Goal: Task Accomplishment & Management: Manage account settings

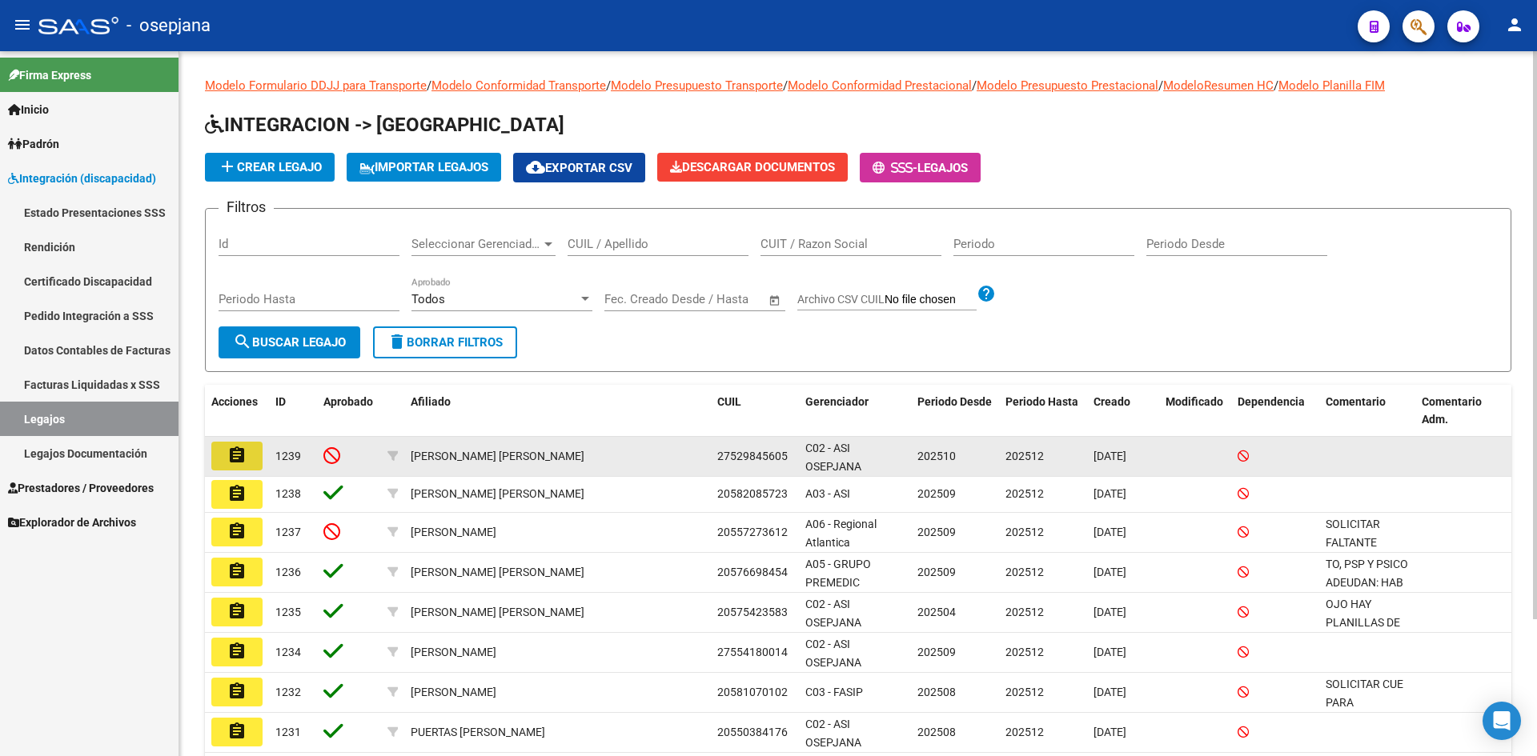
click at [243, 454] on mat-icon "assignment" at bounding box center [236, 455] width 19 height 19
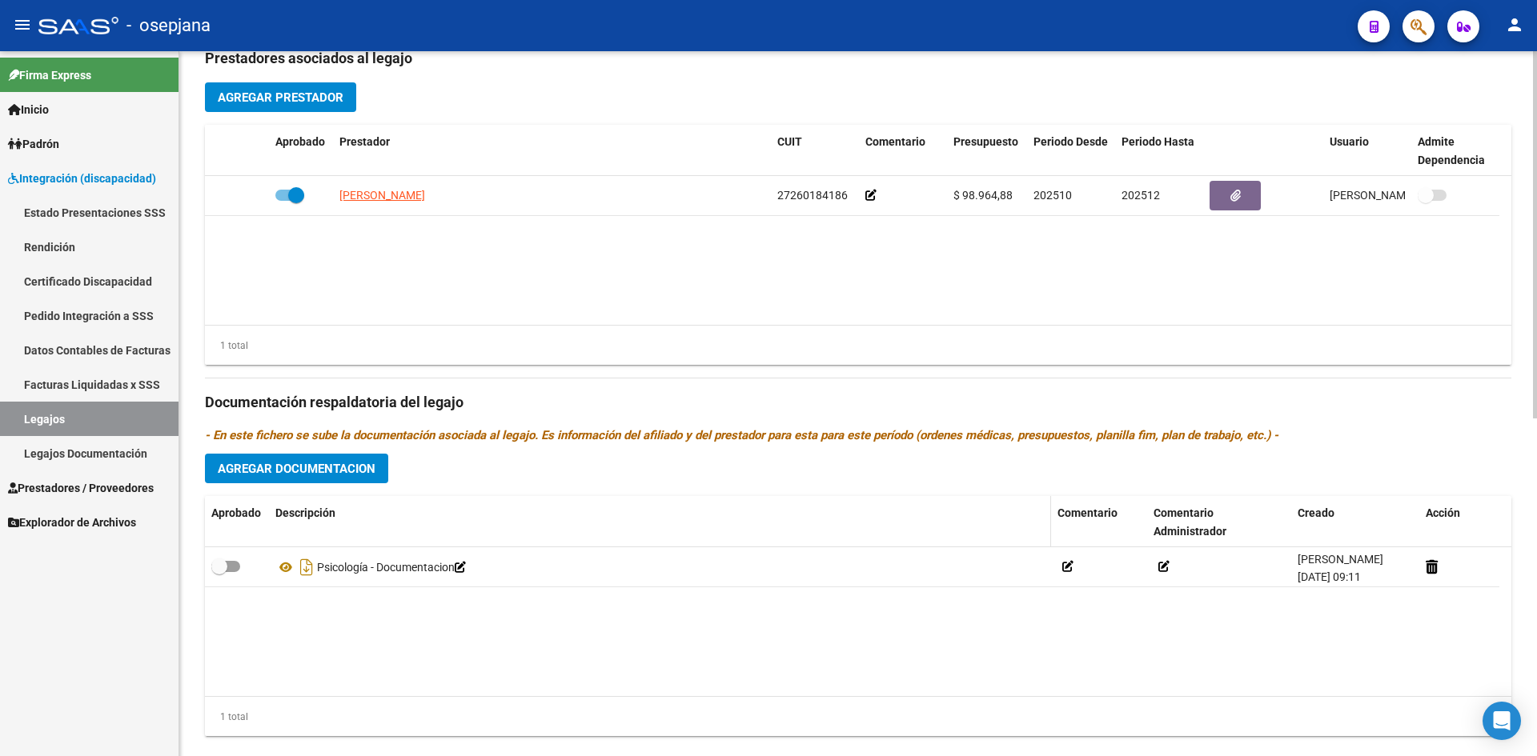
scroll to position [640, 0]
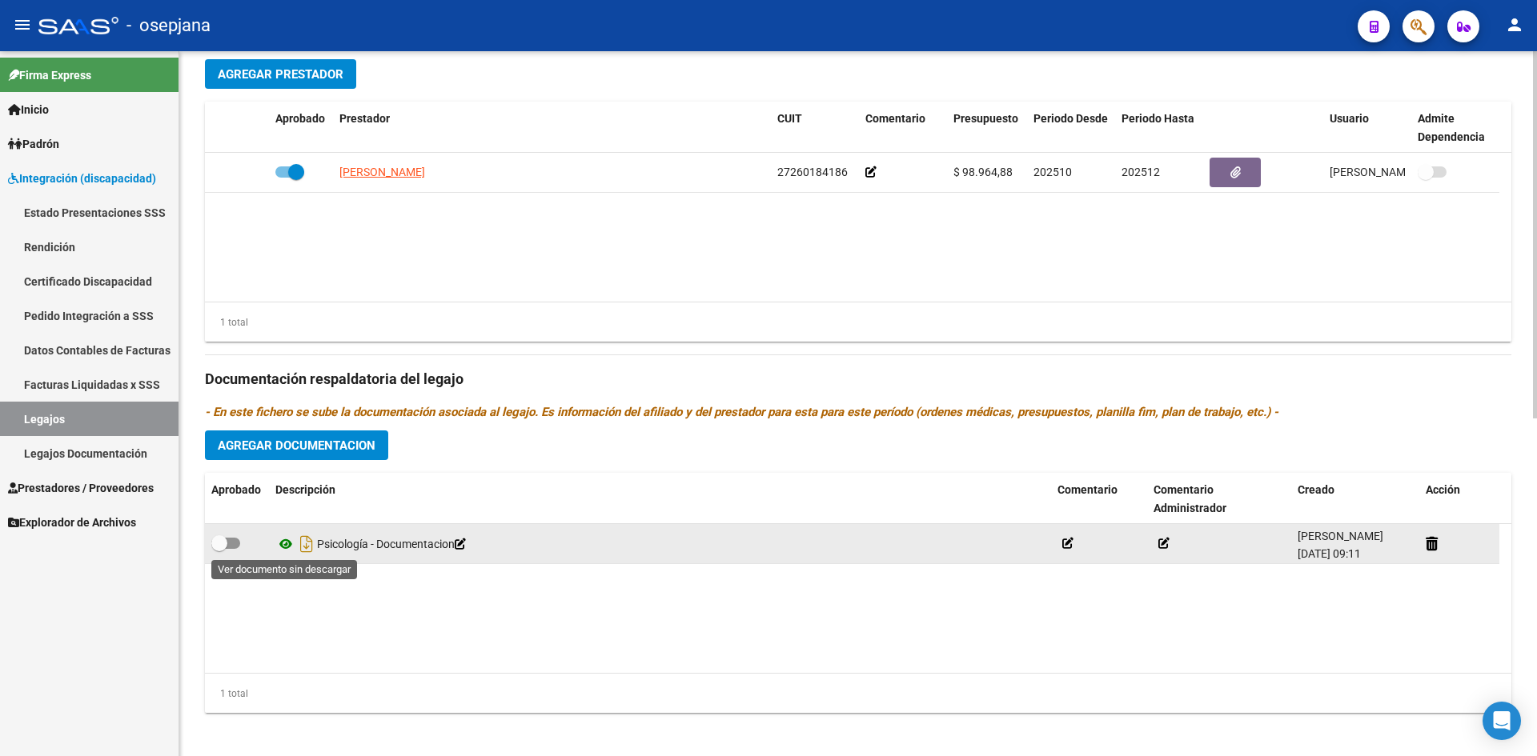
click at [284, 548] on icon at bounding box center [285, 544] width 21 height 19
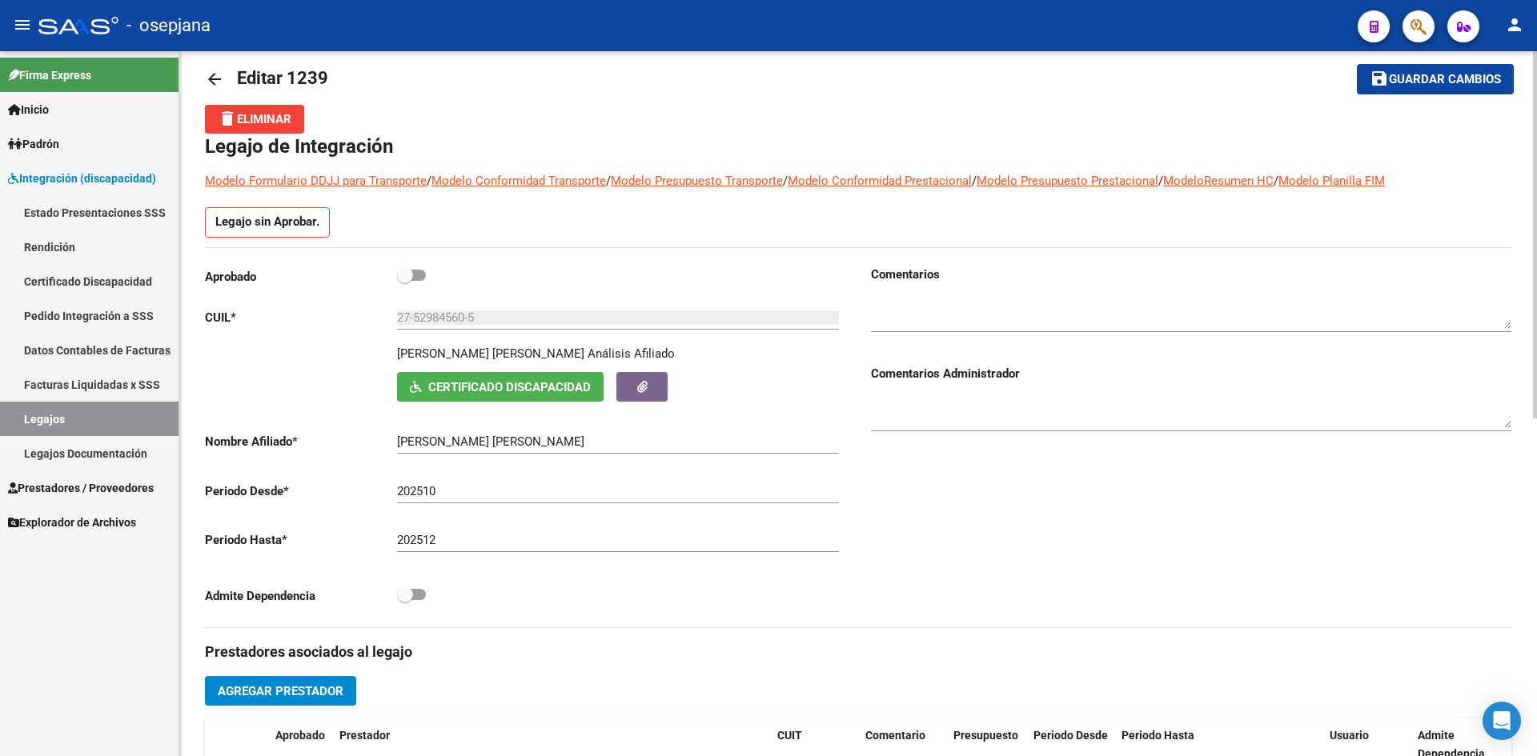
scroll to position [0, 0]
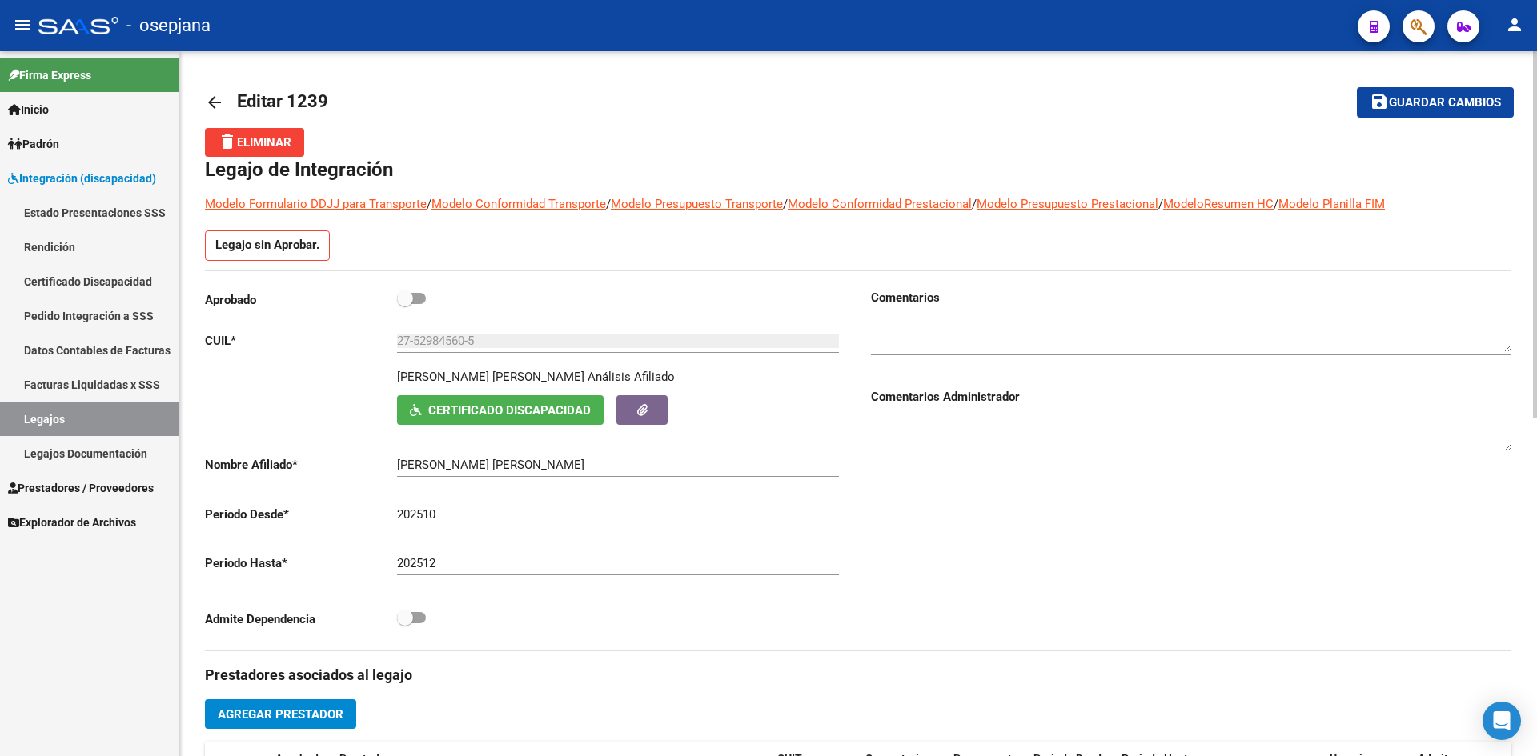
click at [1394, 108] on span "Guardar cambios" at bounding box center [1445, 103] width 112 height 14
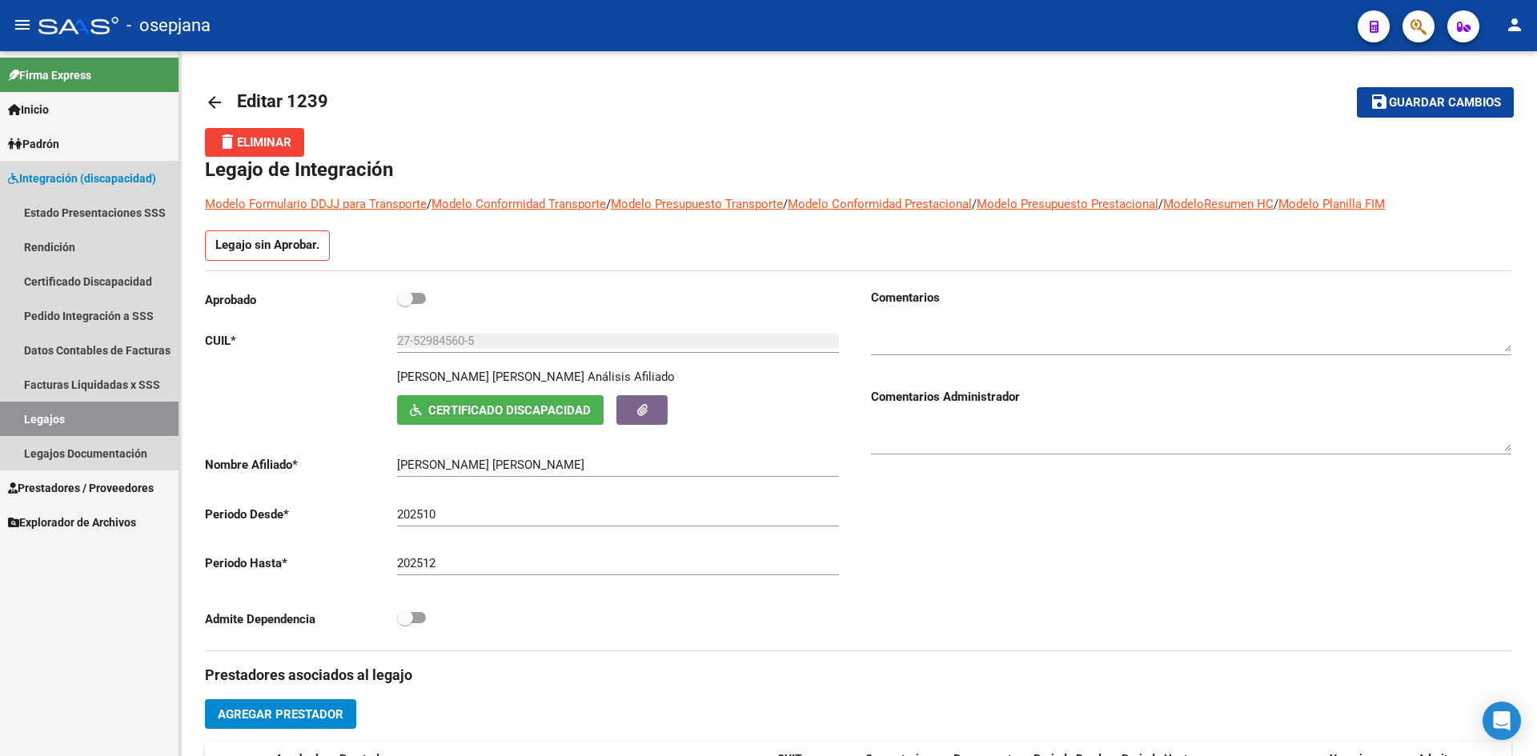
click at [105, 422] on link "Legajos" at bounding box center [89, 419] width 179 height 34
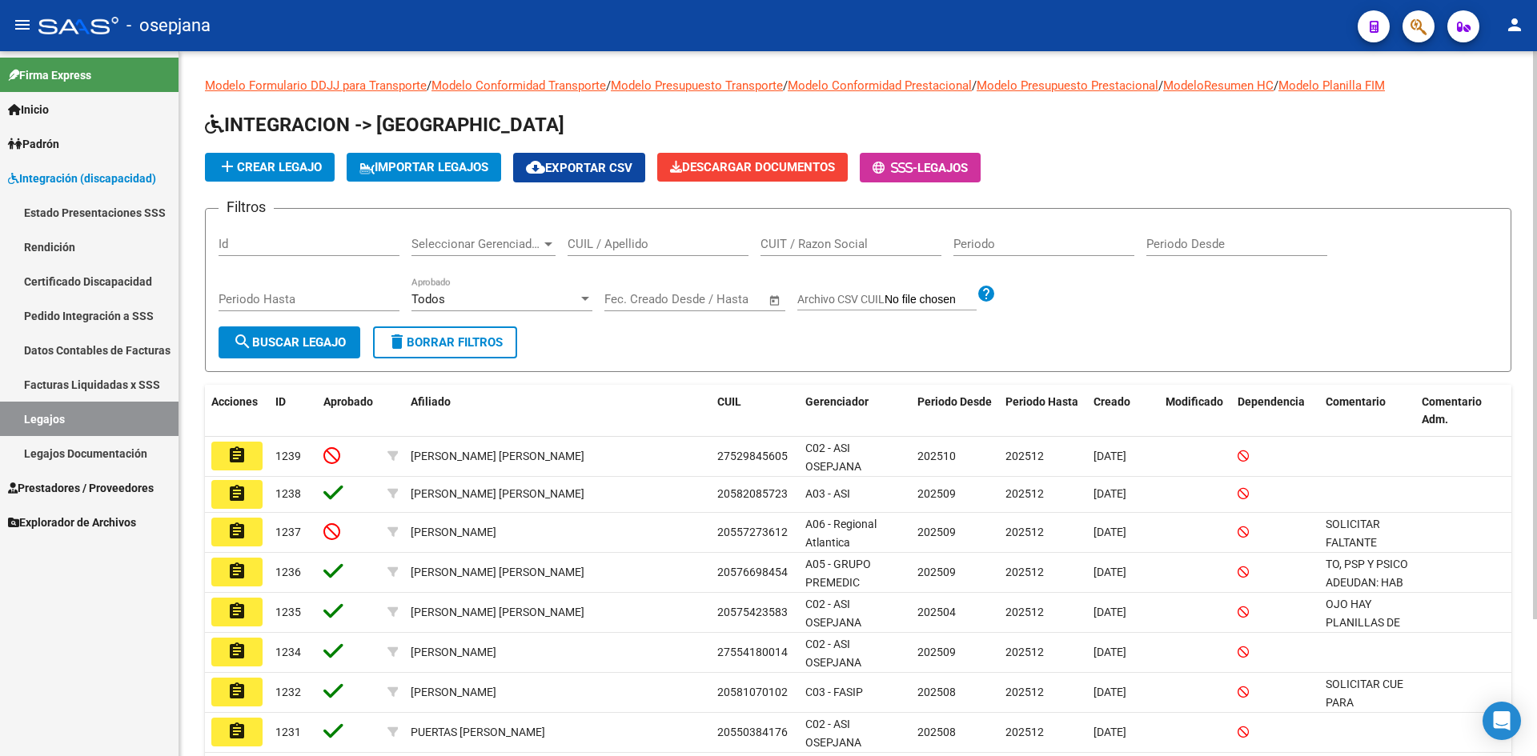
click at [614, 242] on input "CUIL / Apellido" at bounding box center [658, 244] width 181 height 14
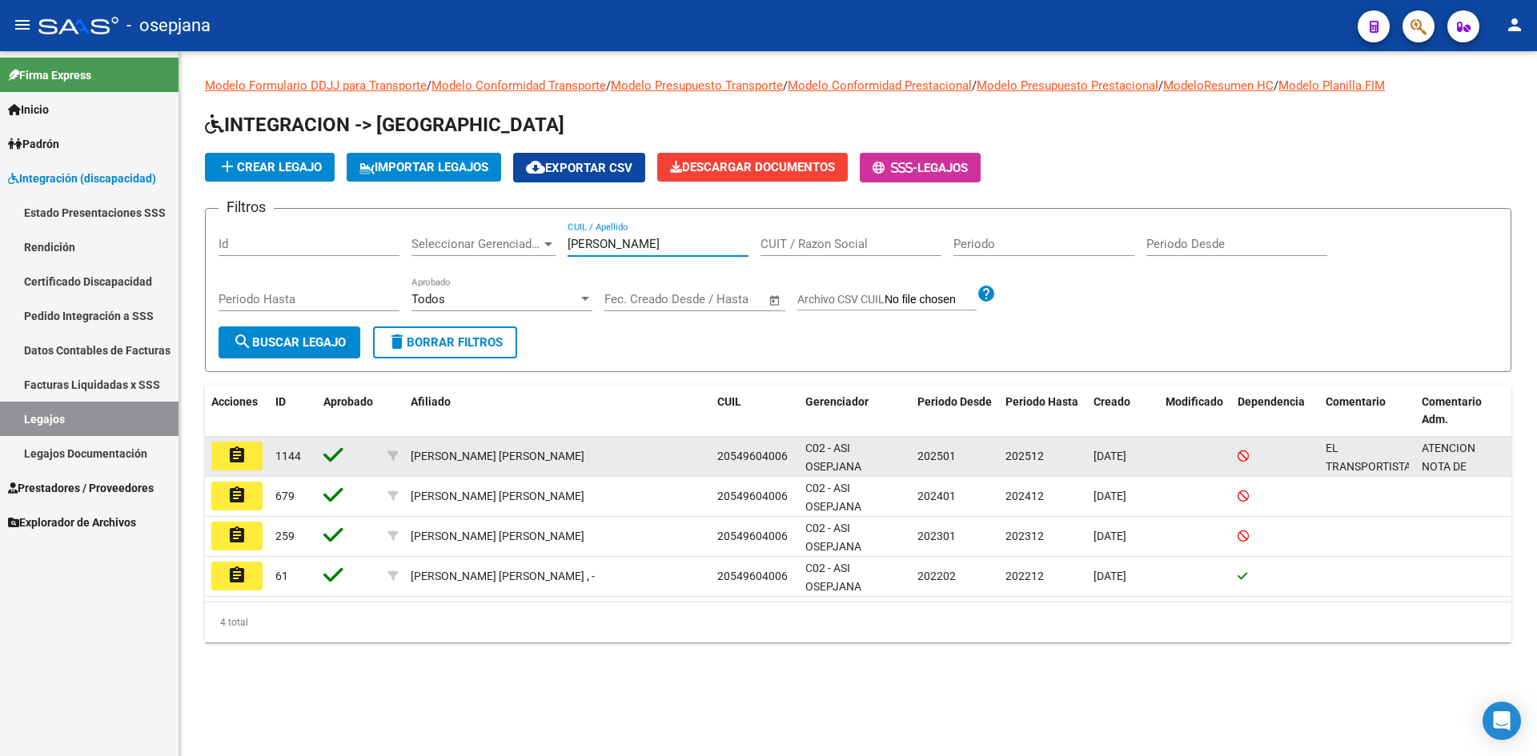
type input "[PERSON_NAME]"
click at [239, 457] on mat-icon "assignment" at bounding box center [236, 455] width 19 height 19
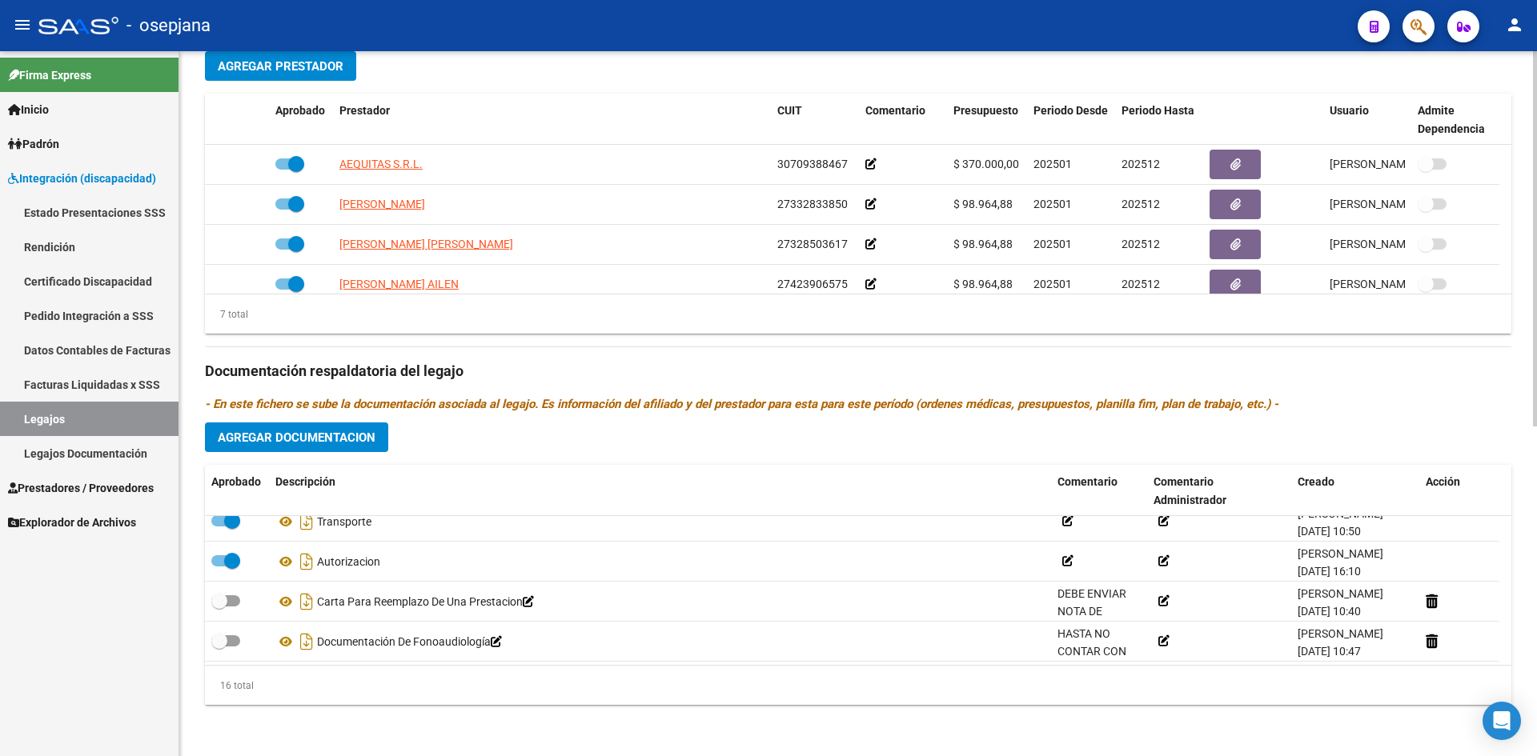
scroll to position [496, 0]
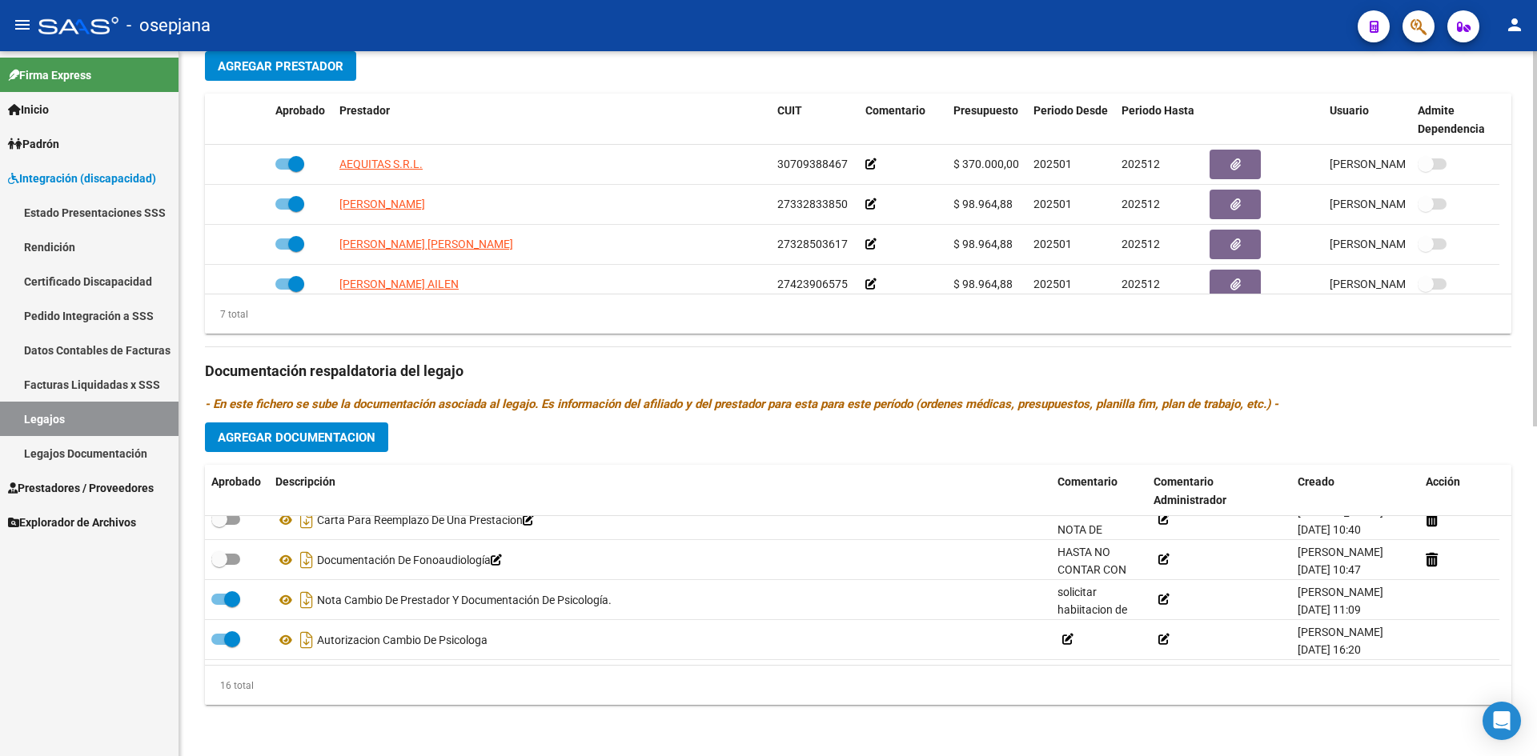
click at [300, 432] on span "Agregar Documentacion" at bounding box center [297, 438] width 158 height 14
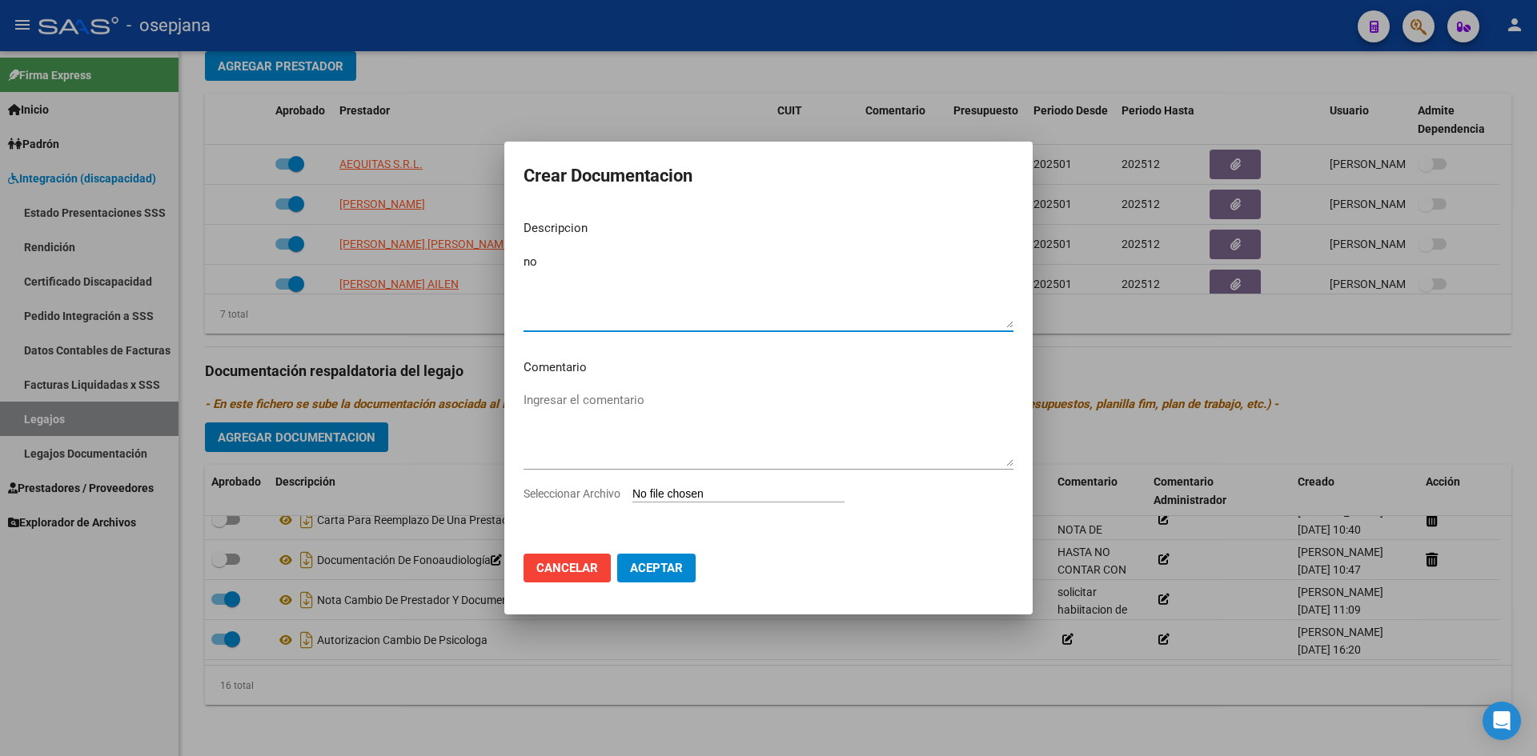
type textarea "n"
type textarea "NOTA DE BAJA DE KINESIOLOGIA"
click at [712, 494] on input "Seleccionar Archivo" at bounding box center [738, 494] width 212 height 15
type input "C:\fakepath\NOTA [PERSON_NAME].pdf"
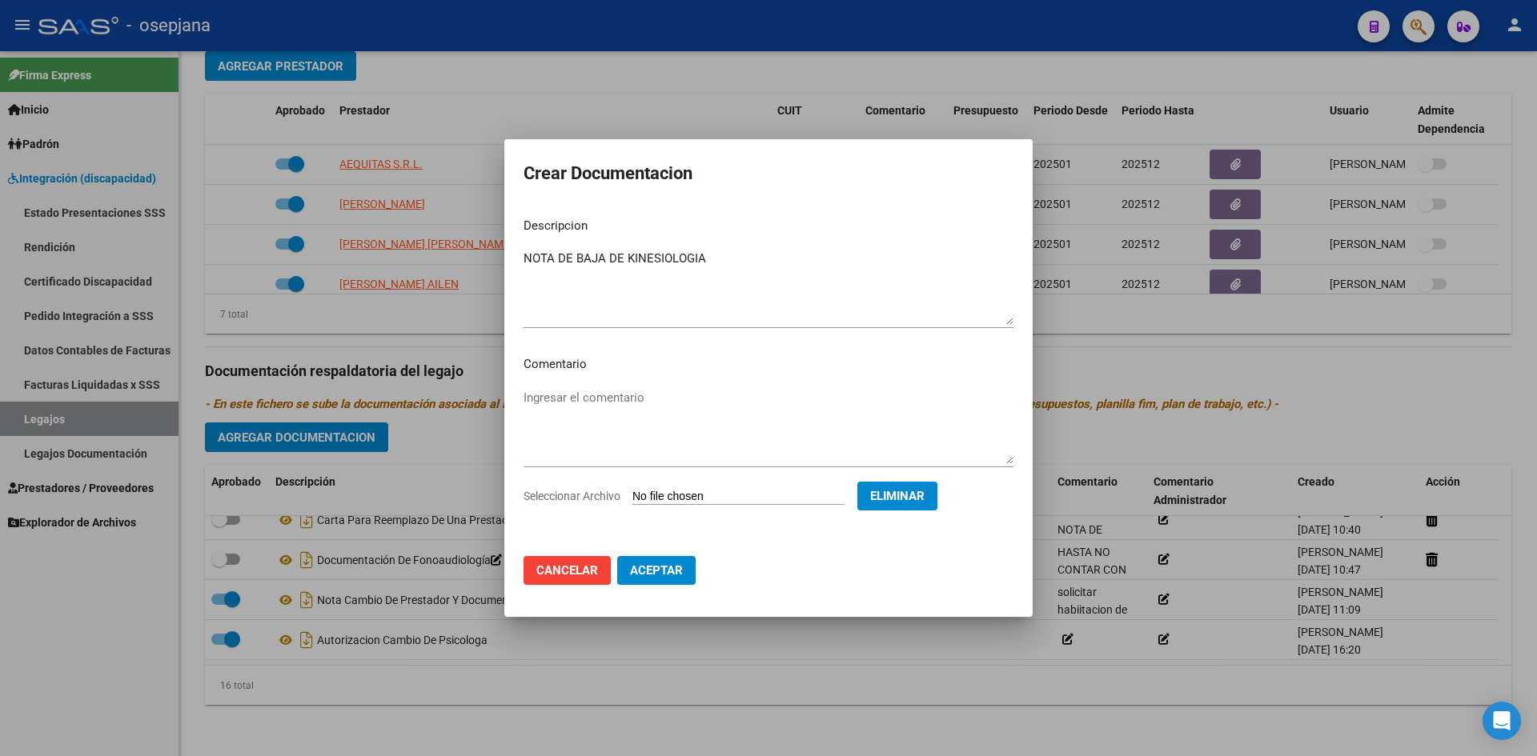
click at [648, 577] on span "Aceptar" at bounding box center [656, 571] width 53 height 14
checkbox input "true"
checkbox input "false"
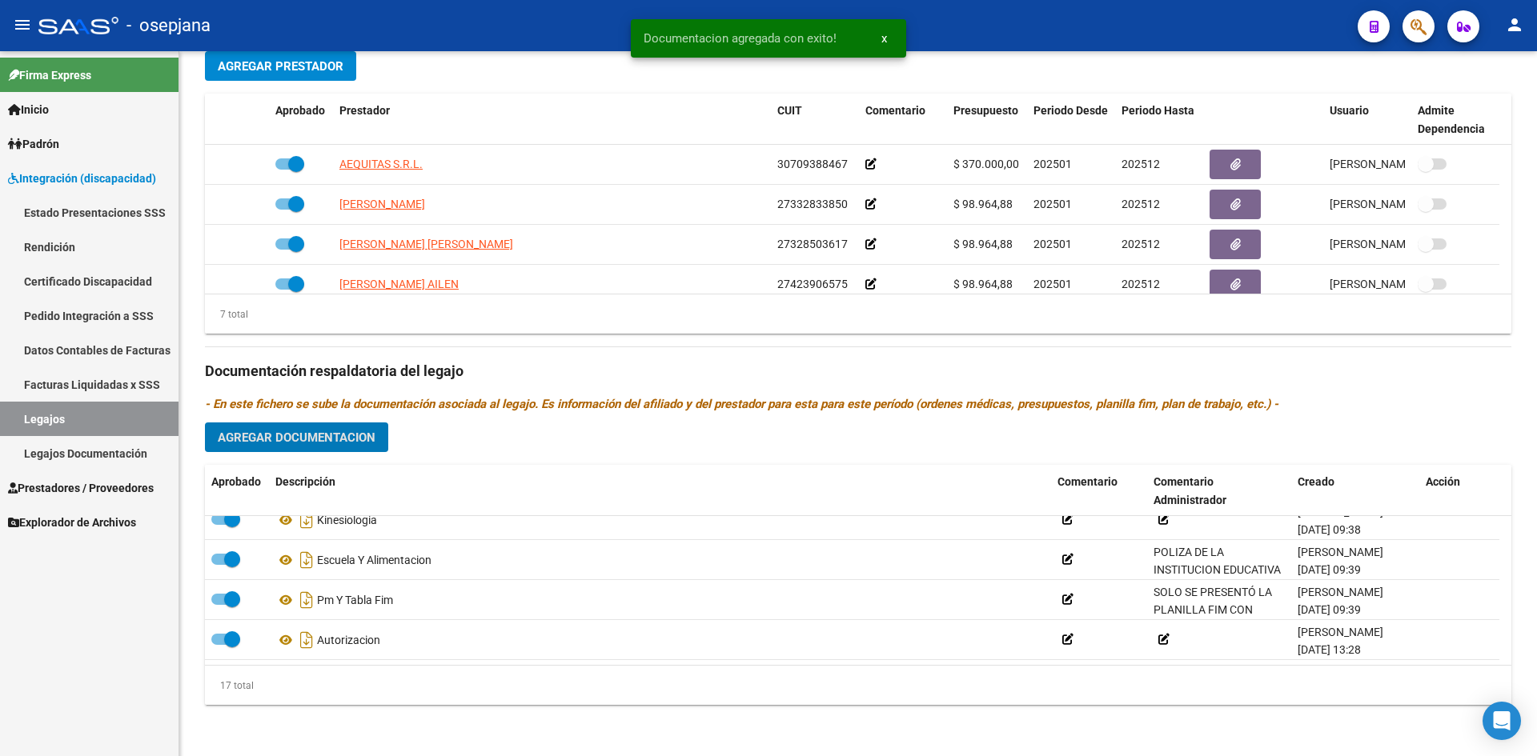
scroll to position [0, 0]
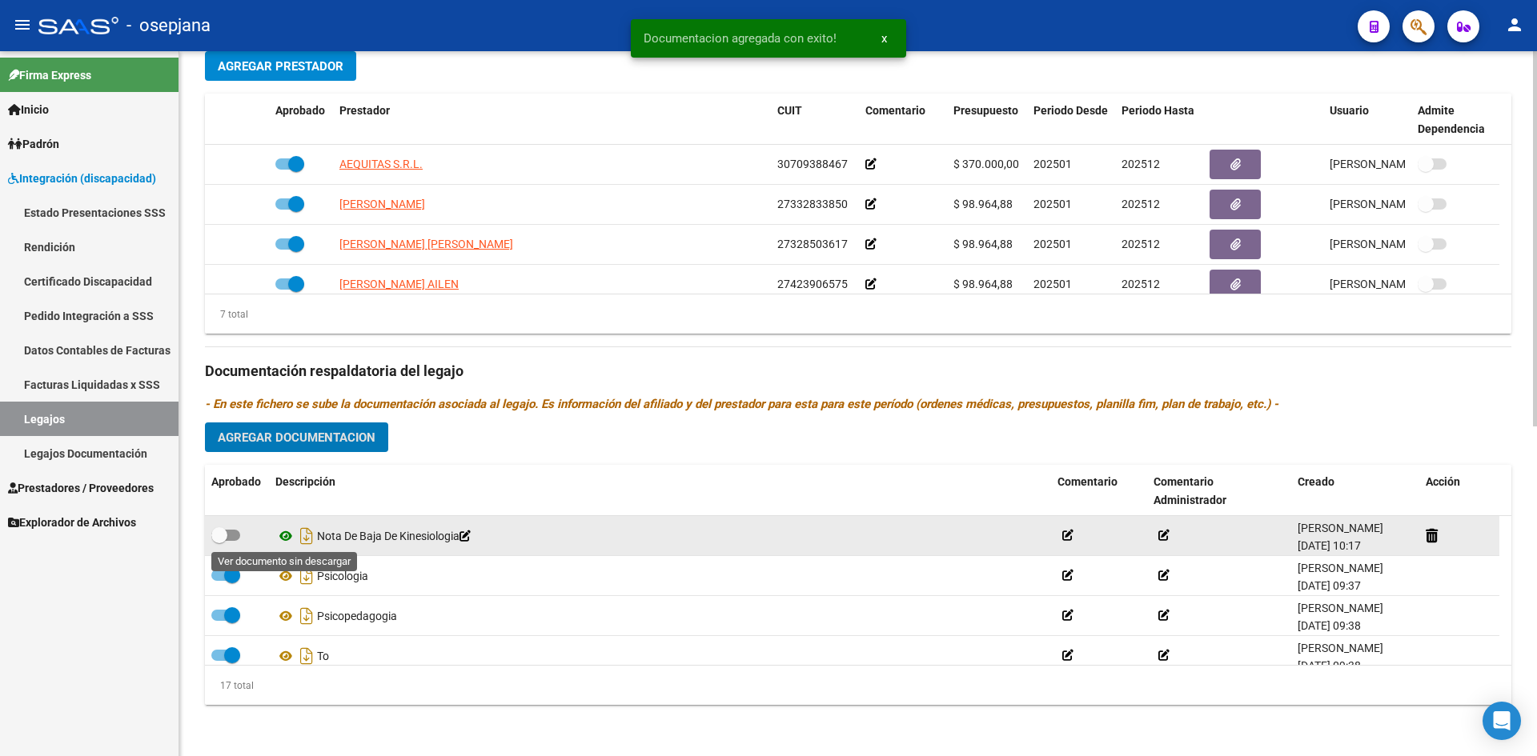
click at [288, 533] on icon at bounding box center [285, 536] width 21 height 19
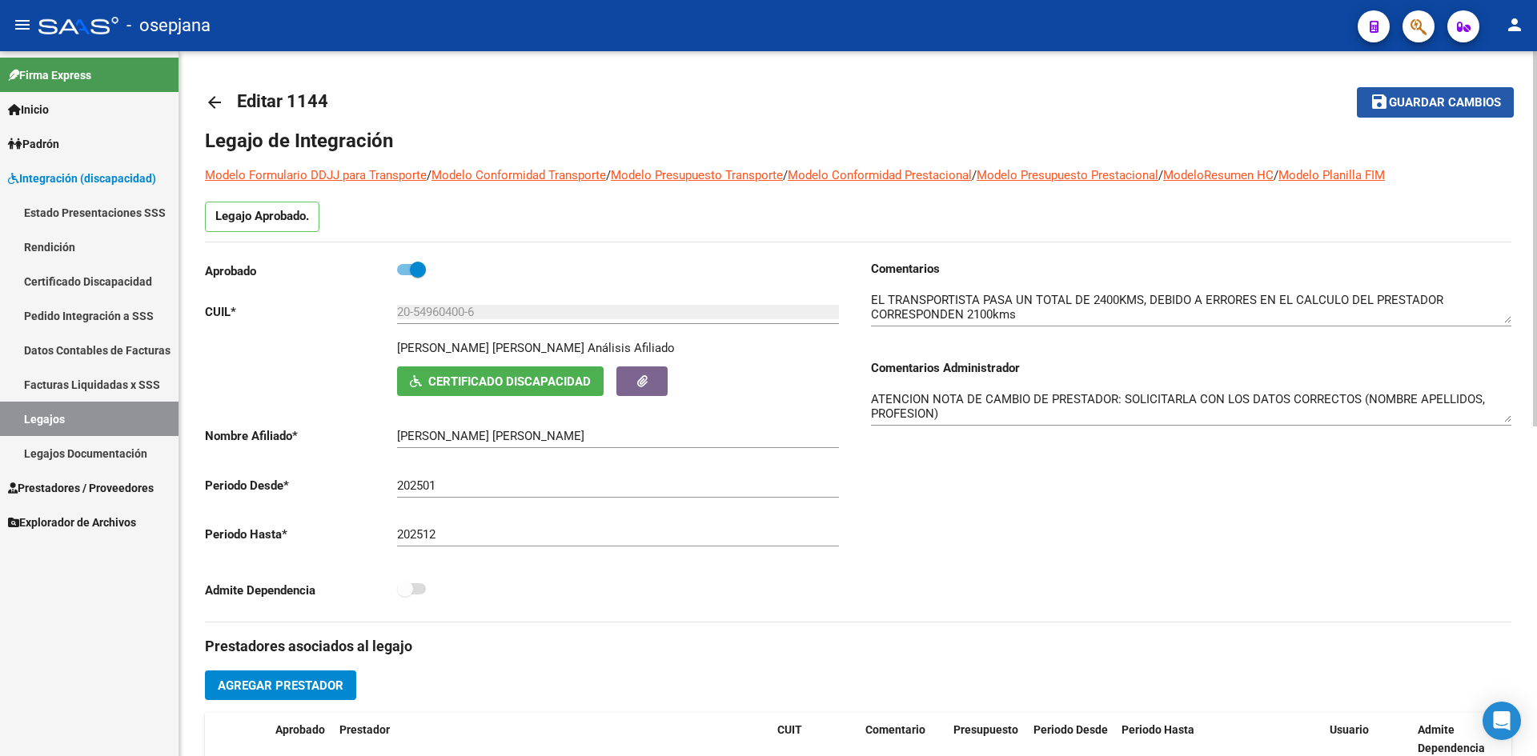
click at [1442, 93] on button "save Guardar cambios" at bounding box center [1435, 102] width 157 height 30
